Goal: Task Accomplishment & Management: Manage account settings

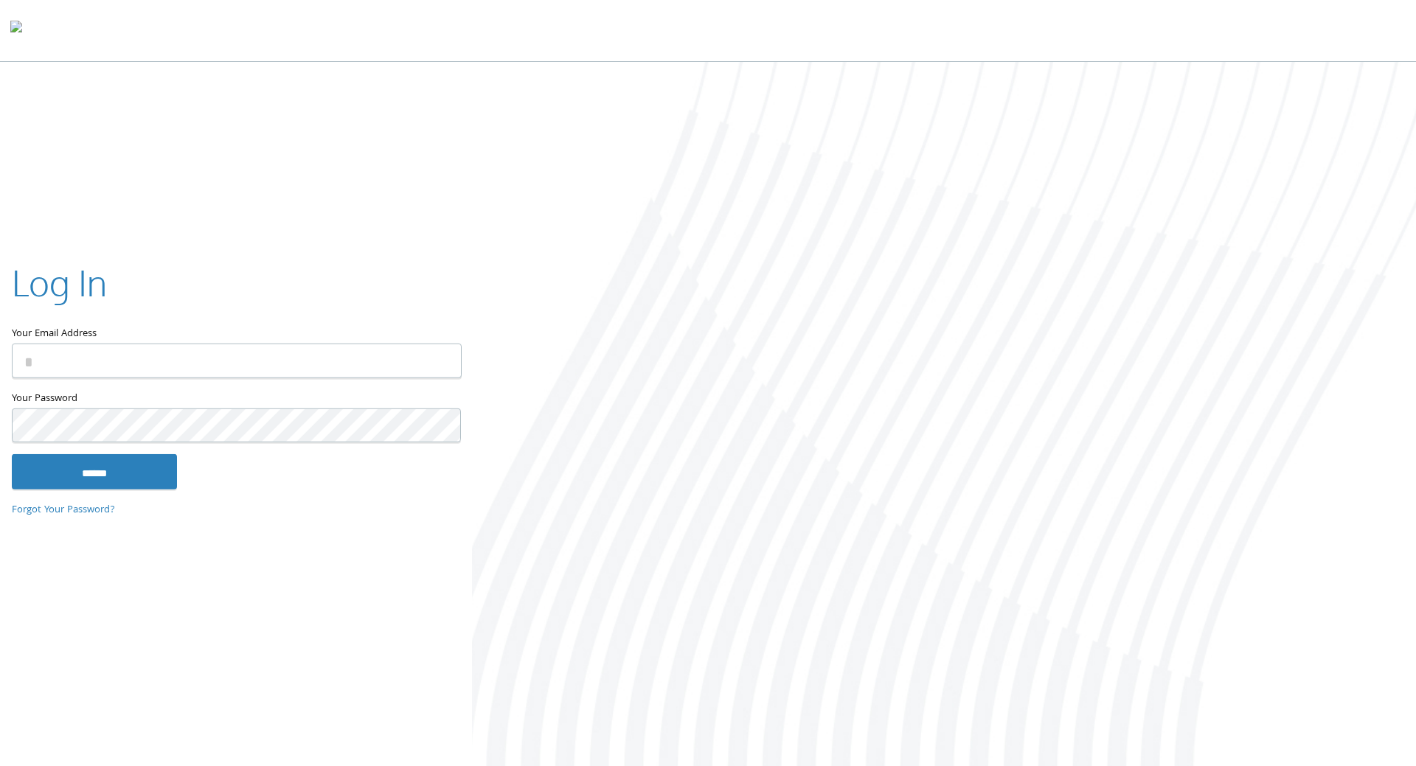
click at [175, 364] on input "Your Email Address" at bounding box center [237, 361] width 450 height 35
type input "**********"
click at [12, 454] on input "******" at bounding box center [94, 471] width 165 height 35
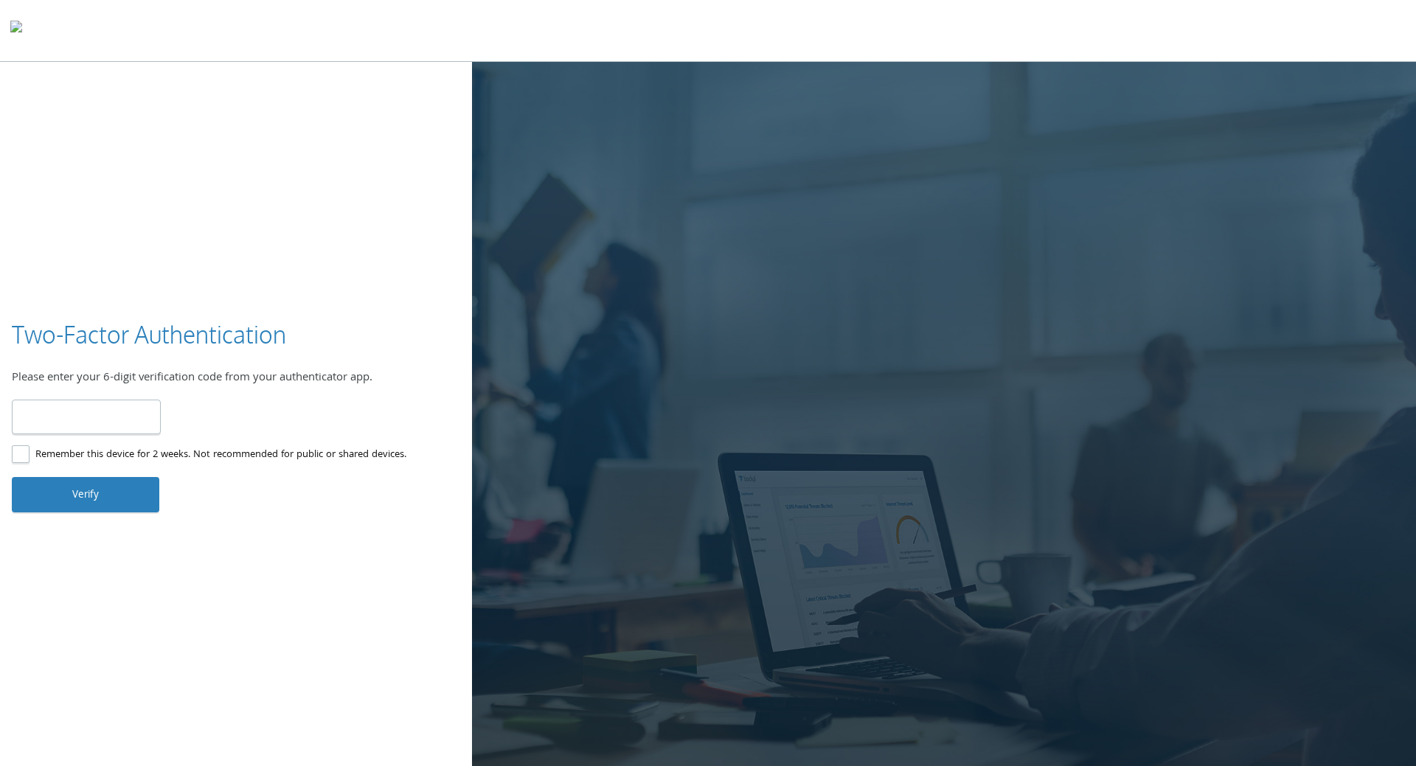
type input "******"
